Goal: Information Seeking & Learning: Learn about a topic

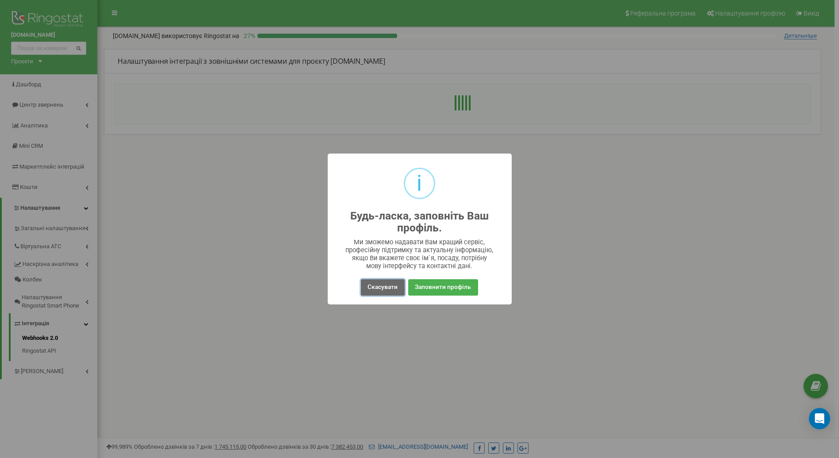
click at [384, 284] on button "Скасувати" at bounding box center [382, 287] width 43 height 16
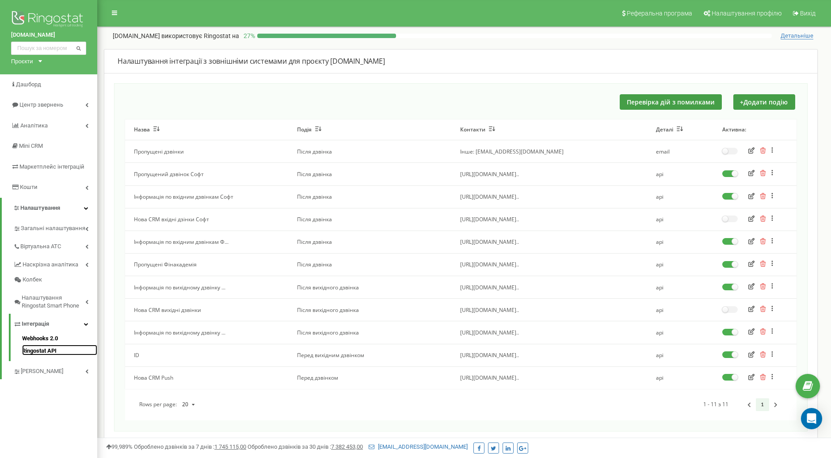
click at [43, 349] on link "Ringostat API" at bounding box center [59, 349] width 75 height 11
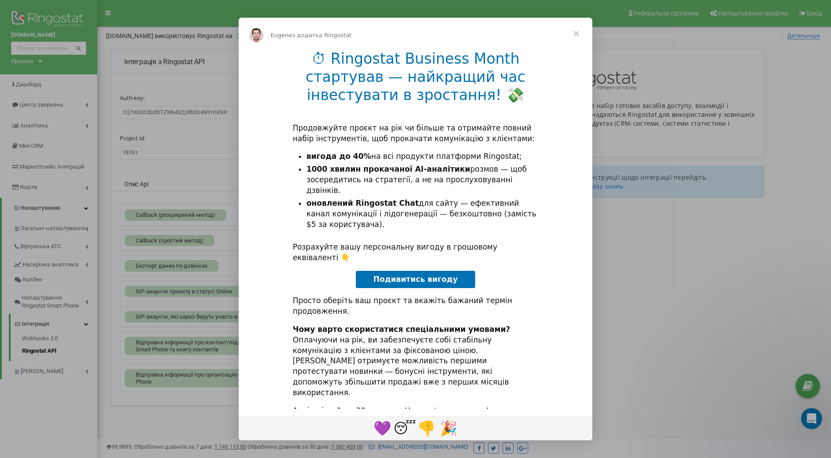
click at [572, 50] on span "Закрити" at bounding box center [576, 34] width 32 height 32
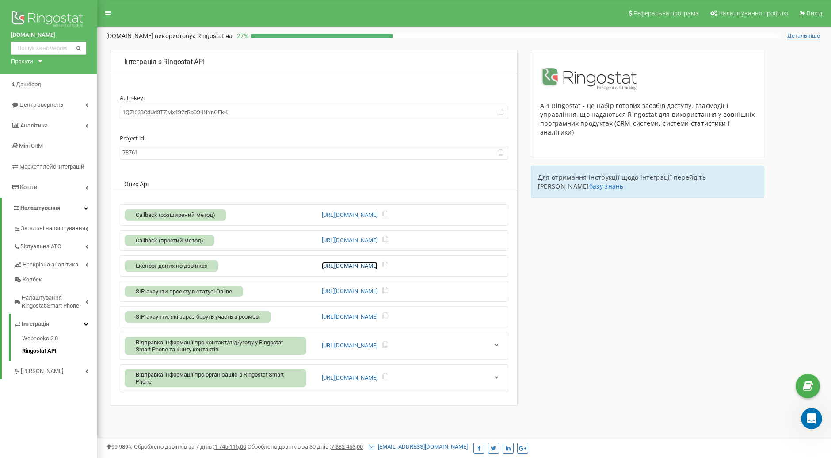
click at [377, 266] on link "[URL][DOMAIN_NAME]" at bounding box center [350, 266] width 56 height 8
click at [169, 263] on span "Експорт даних по дзвінках" at bounding box center [172, 265] width 72 height 7
click at [108, 12] on icon at bounding box center [107, 13] width 5 height 6
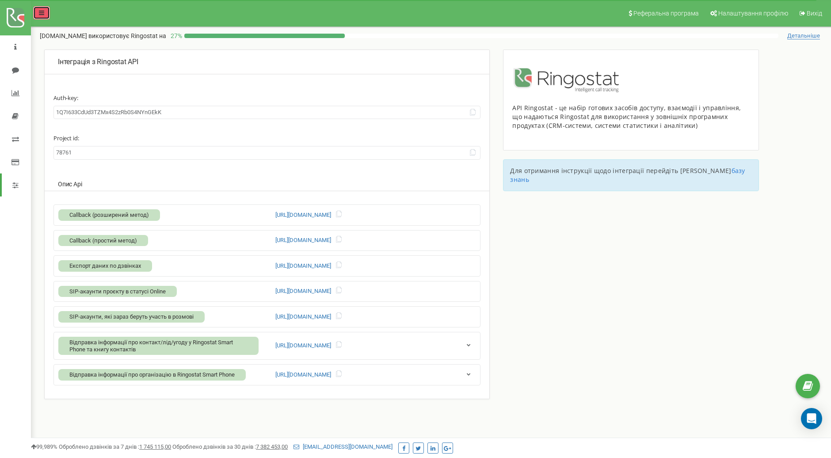
click at [38, 12] on link at bounding box center [41, 12] width 17 height 13
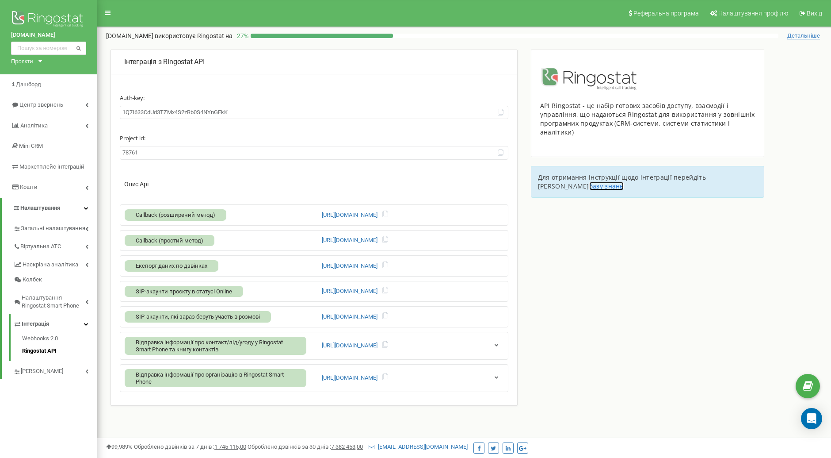
click at [624, 182] on link "базу знань" at bounding box center [606, 186] width 34 height 8
